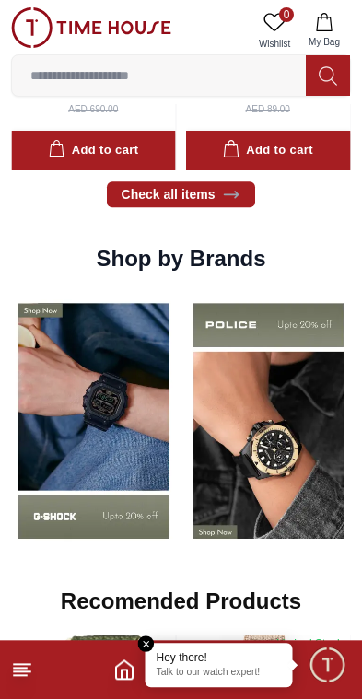
scroll to position [1204, 0]
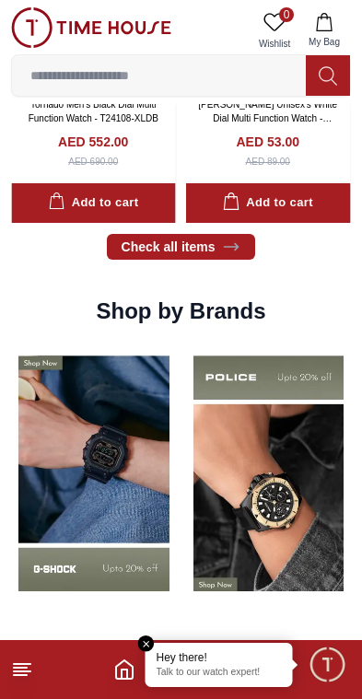
click at [140, 541] on img at bounding box center [94, 473] width 166 height 259
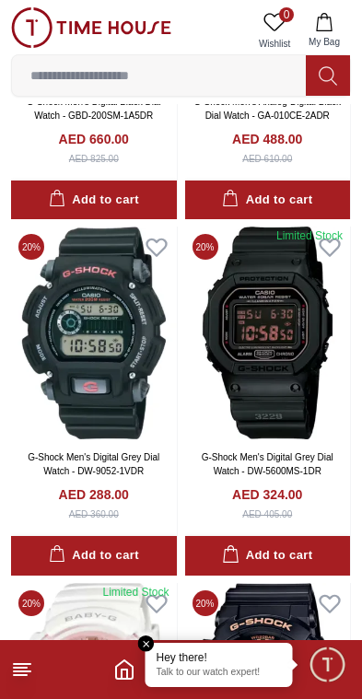
scroll to position [2944, 0]
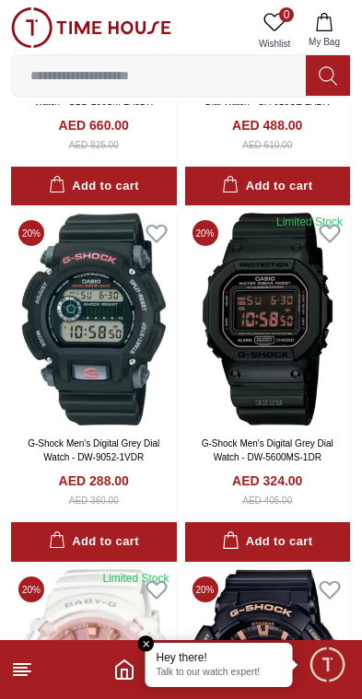
click at [266, 535] on div "Add to cart" at bounding box center [267, 541] width 90 height 21
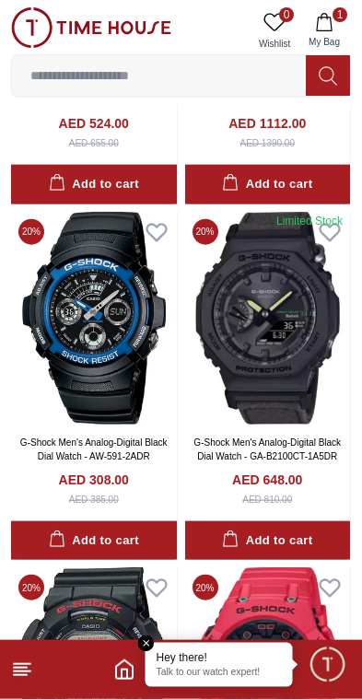
scroll to position [4015, 0]
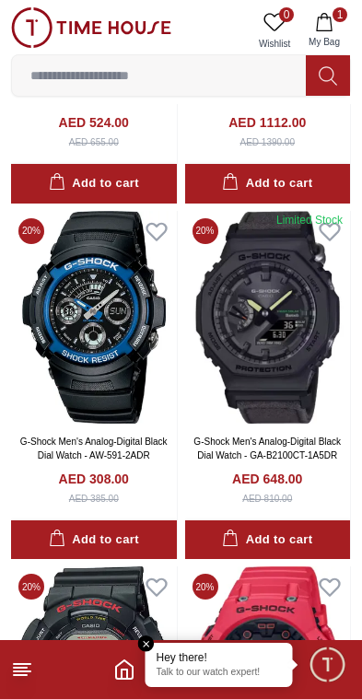
click at [297, 532] on div "Add to cart" at bounding box center [267, 539] width 90 height 21
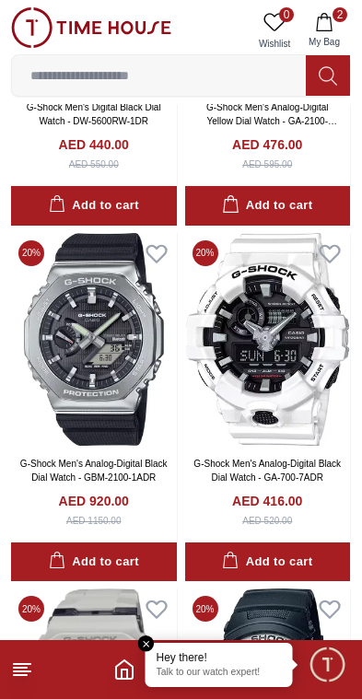
scroll to position [5056, 0]
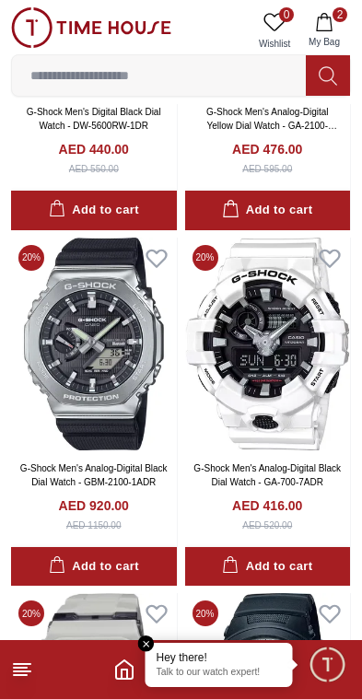
click at [140, 550] on button "Add to cart" at bounding box center [94, 567] width 166 height 40
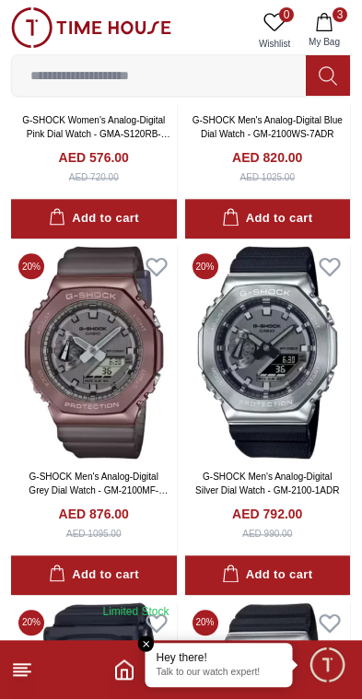
scroll to position [10410, 0]
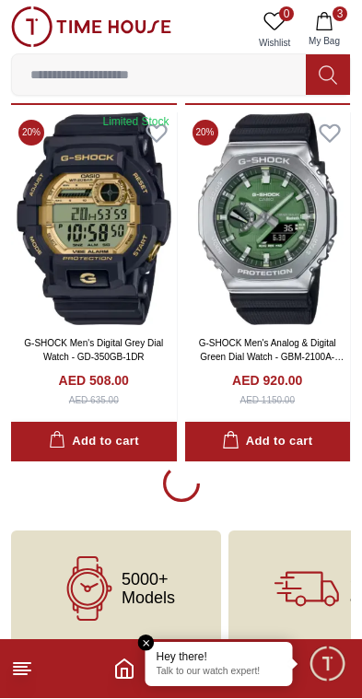
scroll to position [10873, 0]
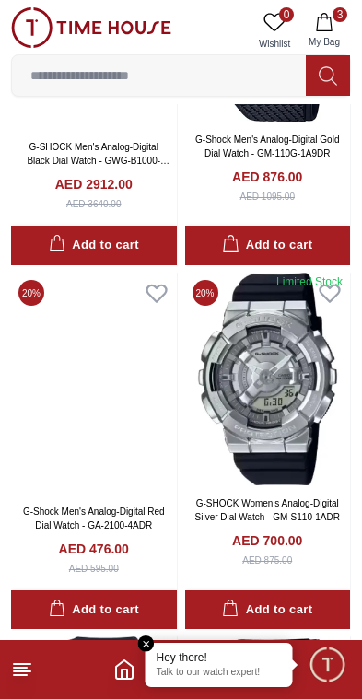
scroll to position [15436, 0]
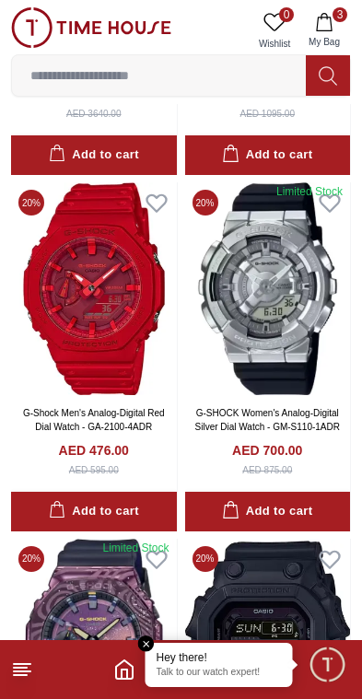
click at [311, 501] on div "Add to cart" at bounding box center [267, 511] width 90 height 21
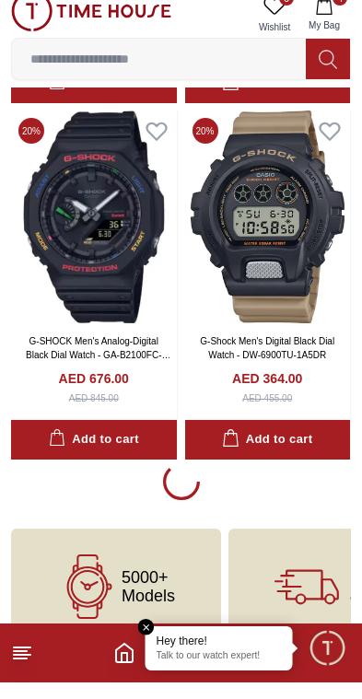
scroll to position [17980, 0]
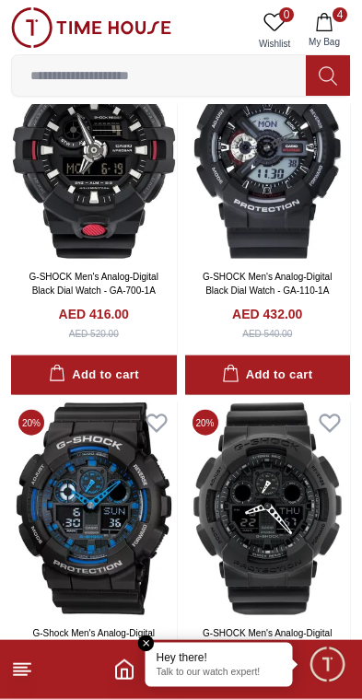
scroll to position [21491, 0]
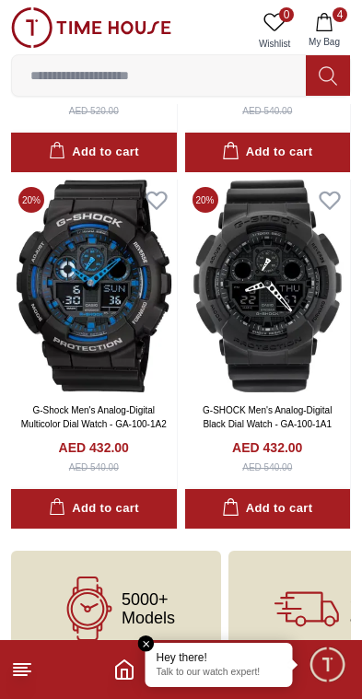
click at [127, 676] on polyline "Home" at bounding box center [125, 673] width 6 height 9
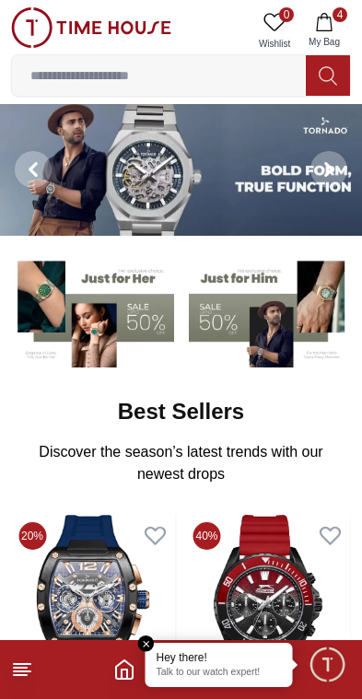
click at [118, 315] on img at bounding box center [92, 310] width 163 height 113
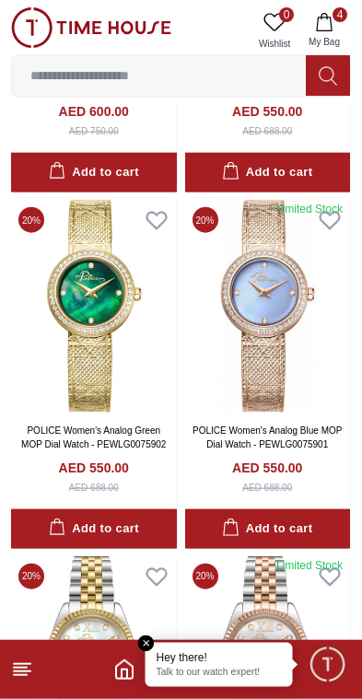
scroll to position [1059, 0]
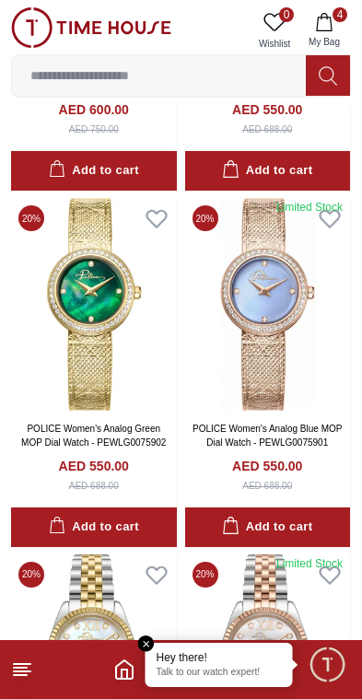
click at [29, 669] on icon at bounding box center [22, 669] width 22 height 22
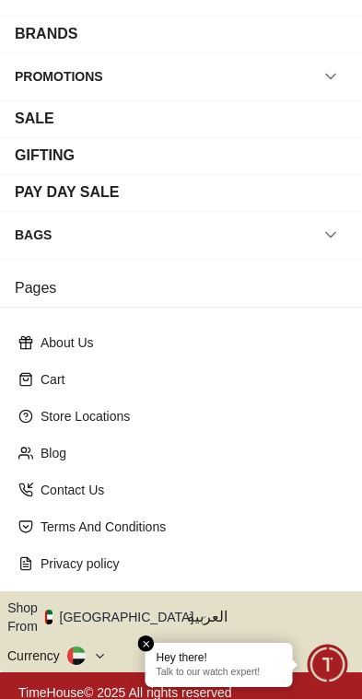
scroll to position [245, 0]
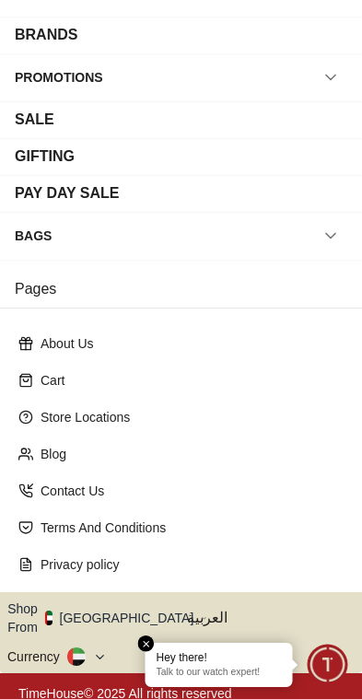
click at [52, 613] on img "button" at bounding box center [48, 617] width 7 height 15
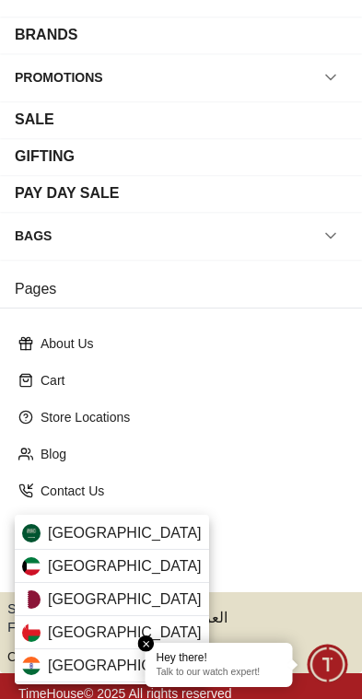
click at [140, 530] on div "[GEOGRAPHIC_DATA]" at bounding box center [112, 532] width 194 height 33
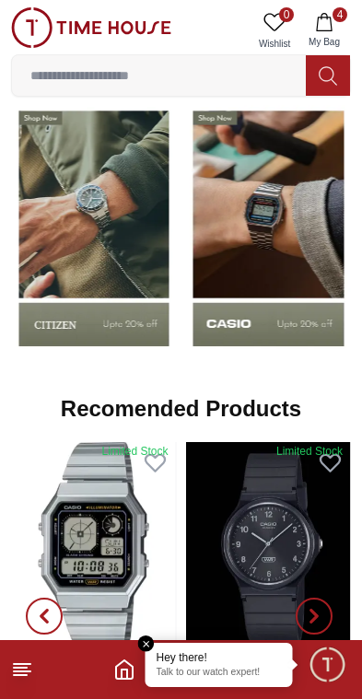
scroll to position [1464, 0]
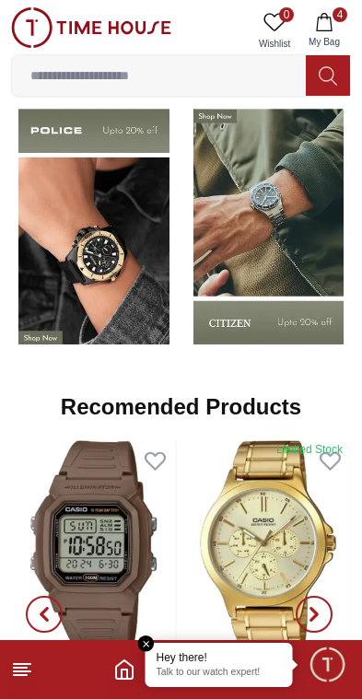
click at [228, 330] on img at bounding box center [269, 227] width 166 height 259
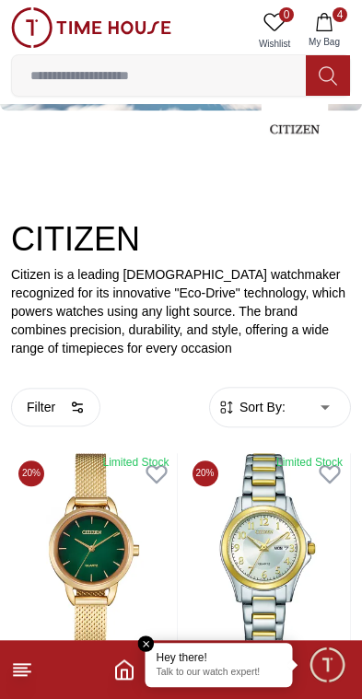
scroll to position [140, 0]
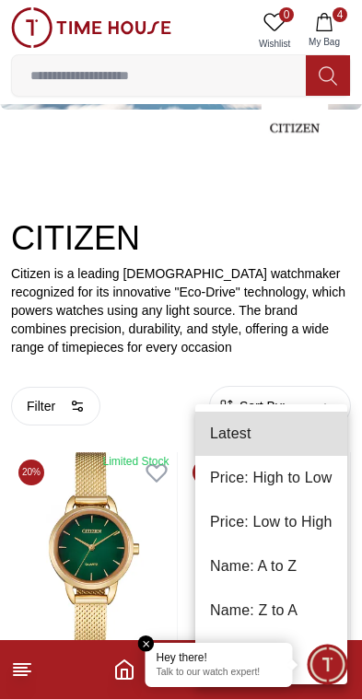
click at [202, 357] on div at bounding box center [181, 349] width 362 height 699
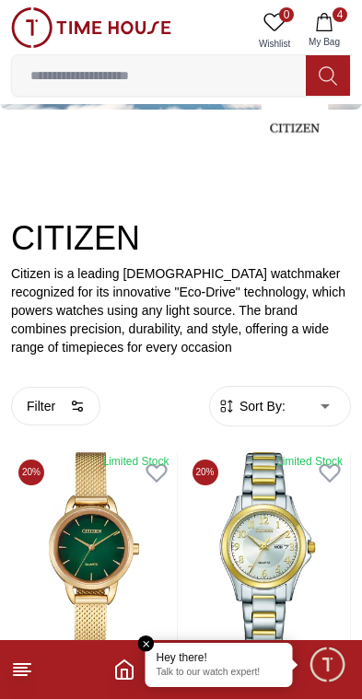
click at [32, 404] on button "Filter" at bounding box center [55, 406] width 89 height 39
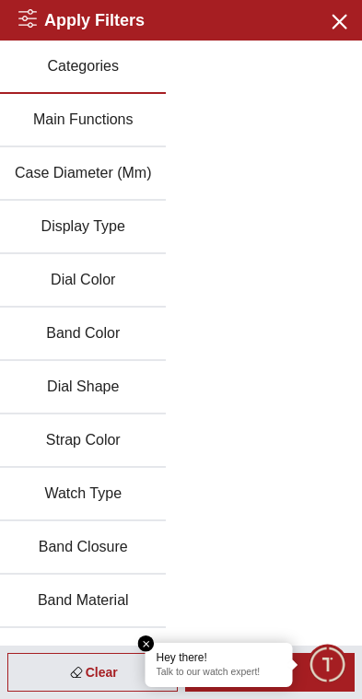
click at [340, 22] on icon "button" at bounding box center [338, 21] width 13 height 13
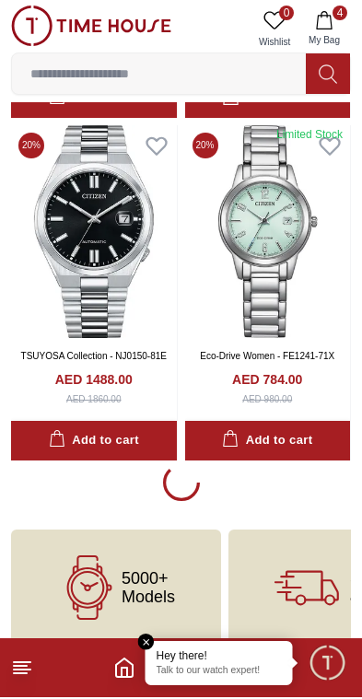
scroll to position [3651, 0]
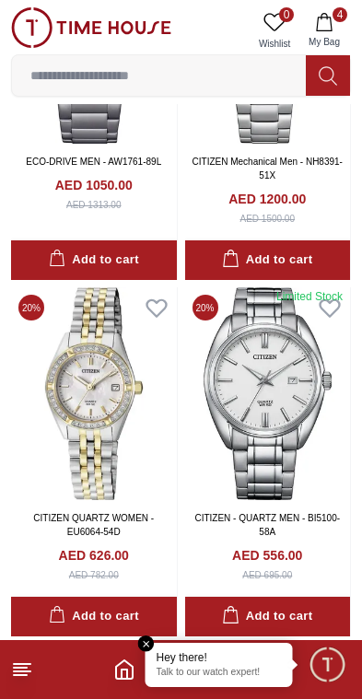
scroll to position [10328, 0]
